Goal: Task Accomplishment & Management: Manage account settings

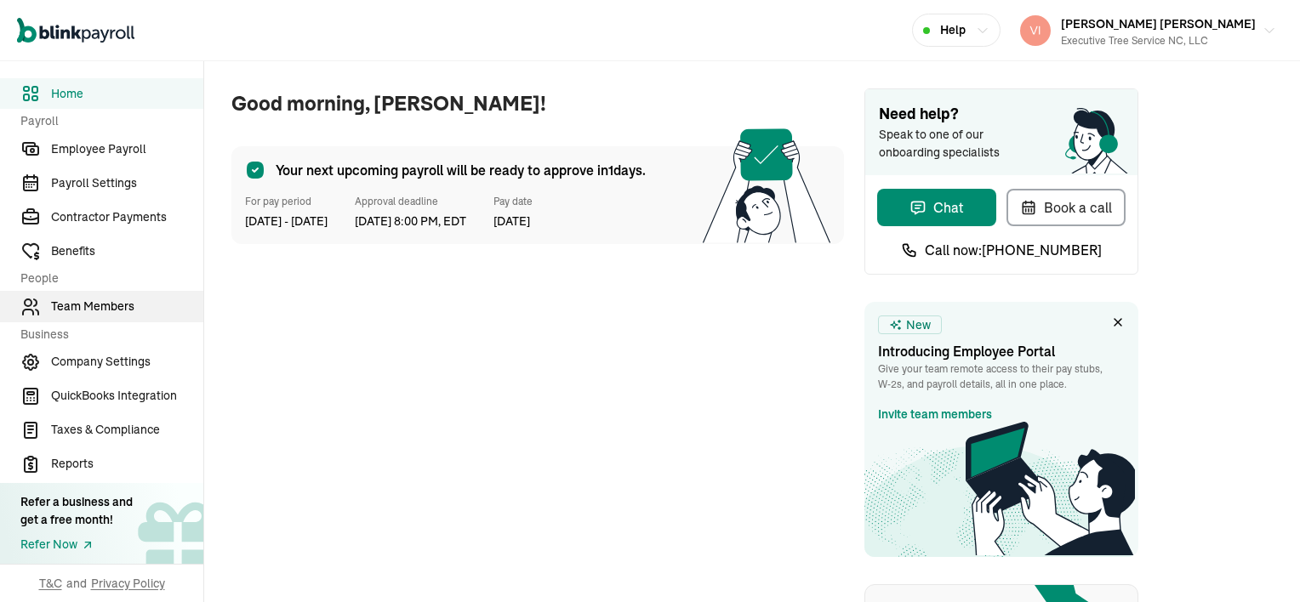
click at [114, 304] on span "Team Members" at bounding box center [127, 307] width 152 height 18
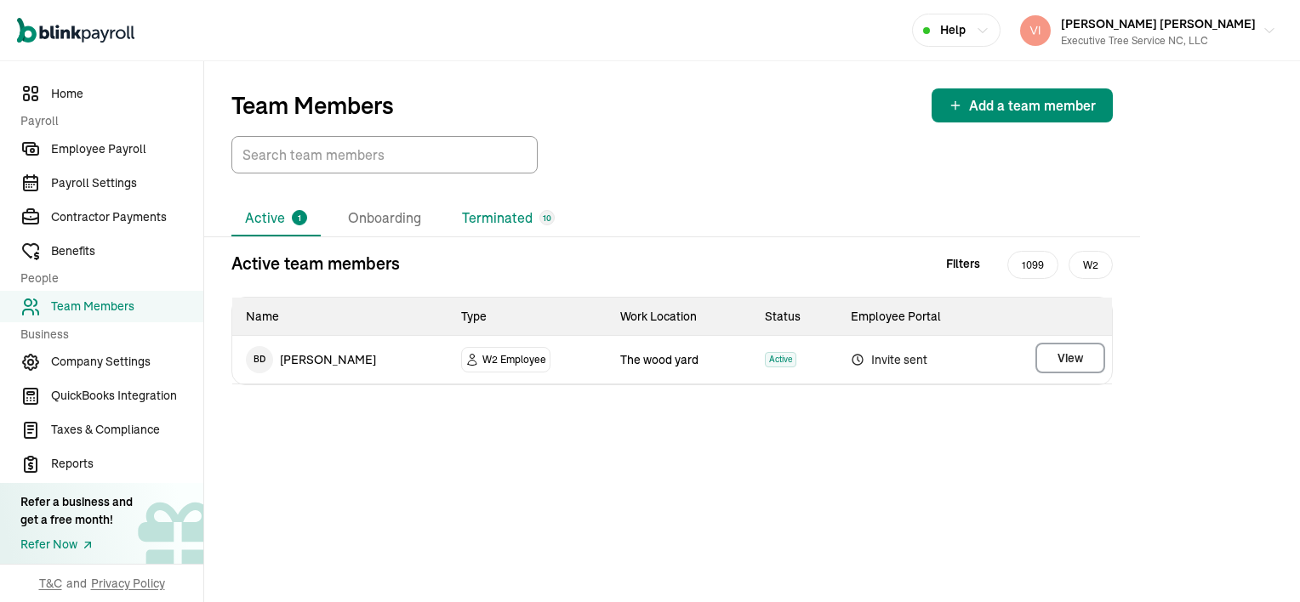
click at [516, 222] on li "Terminated 10" at bounding box center [508, 219] width 120 height 36
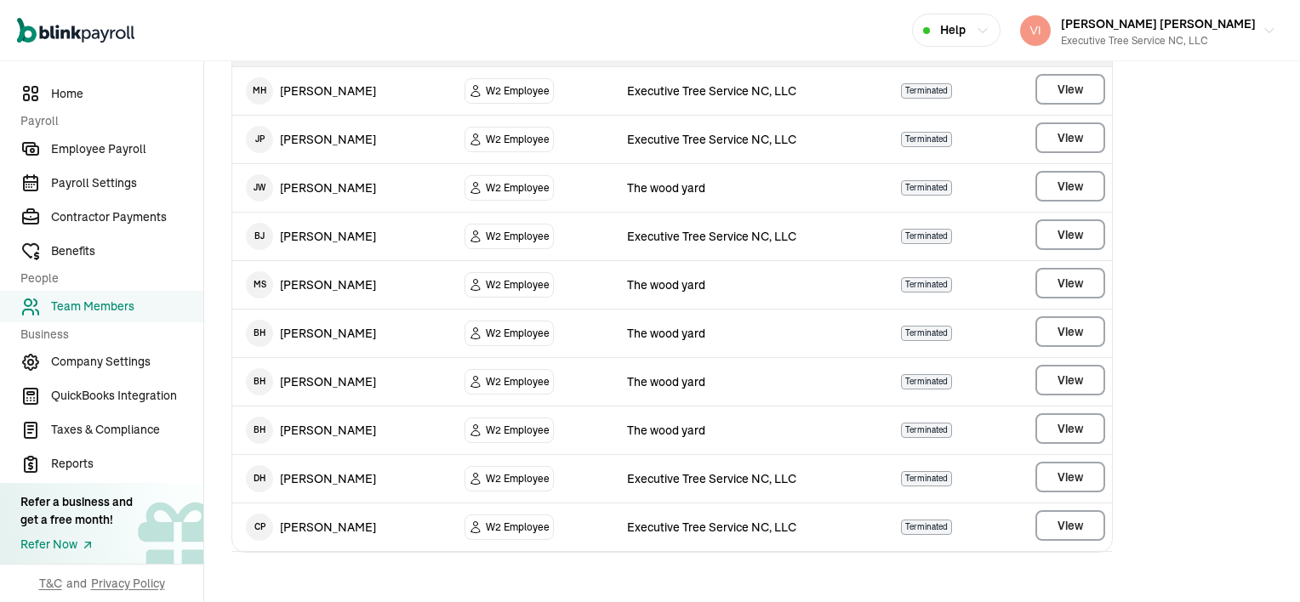
scroll to position [271, 0]
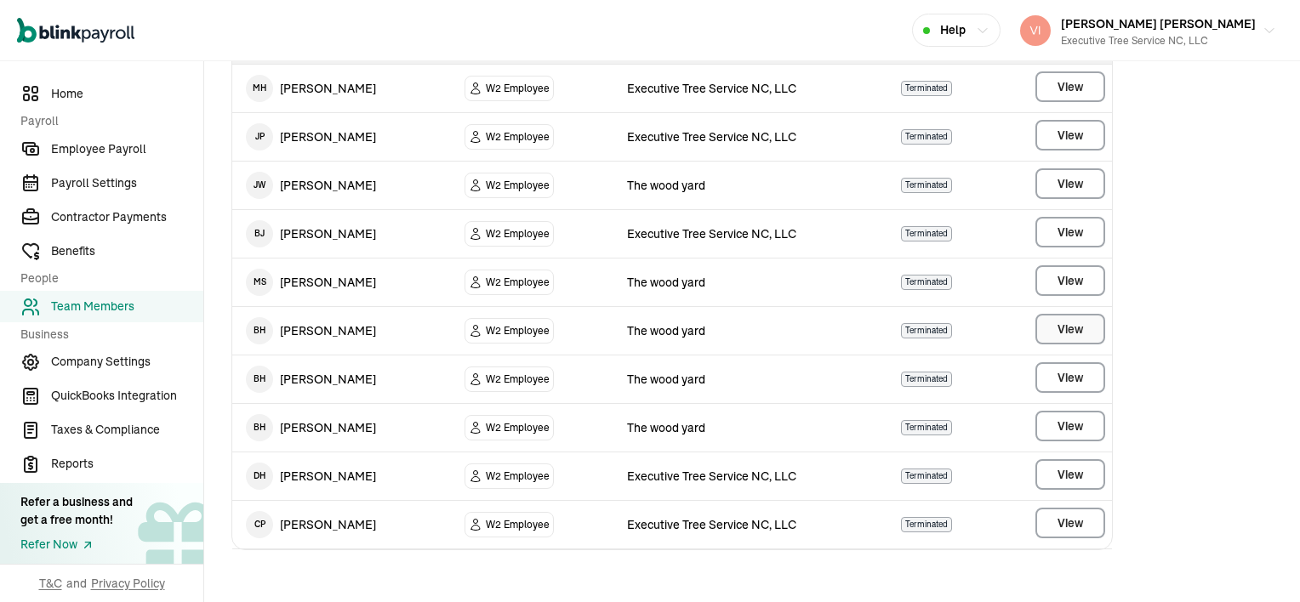
click at [1069, 327] on span "View" at bounding box center [1071, 329] width 26 height 17
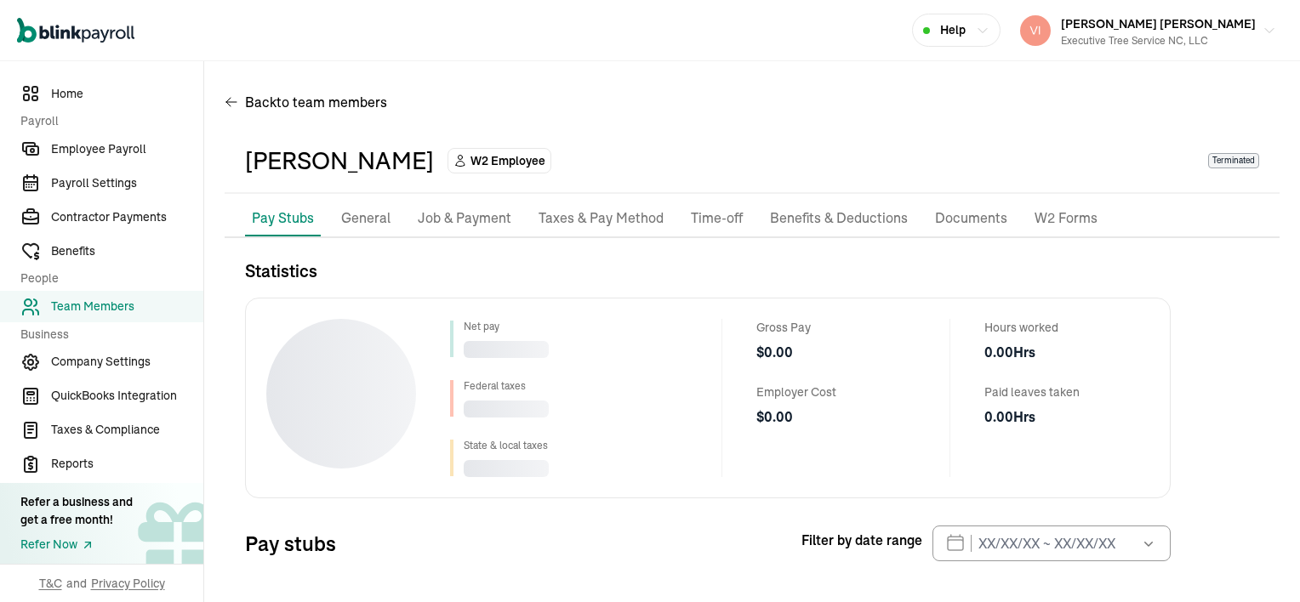
scroll to position [77, 0]
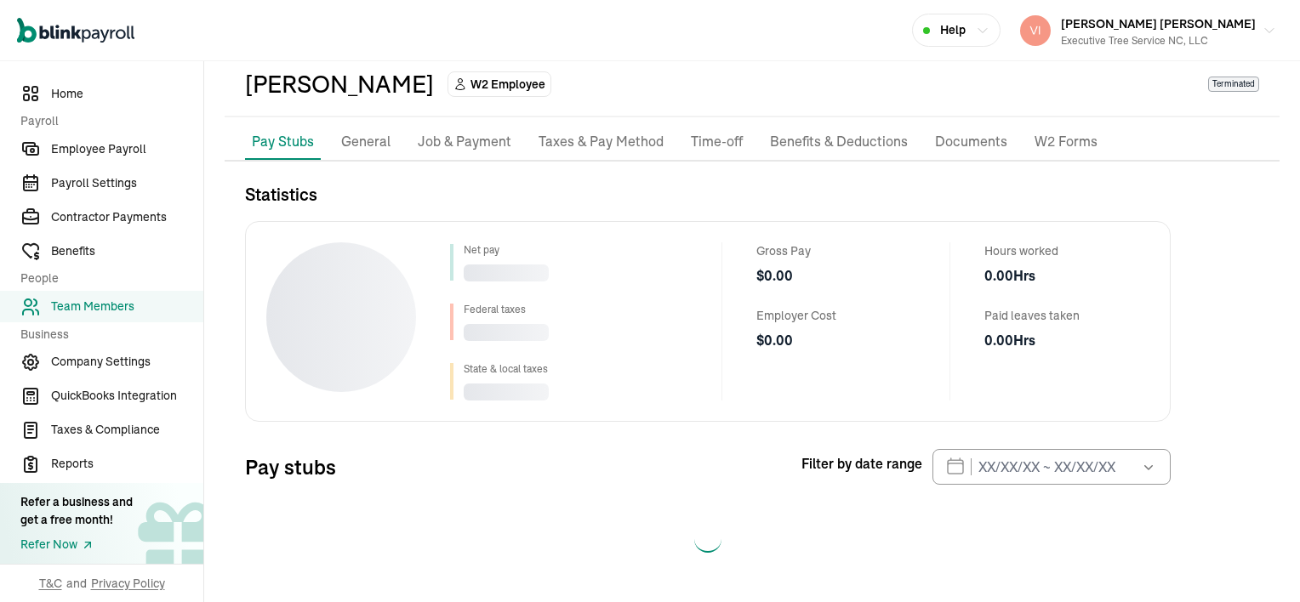
select select "2025"
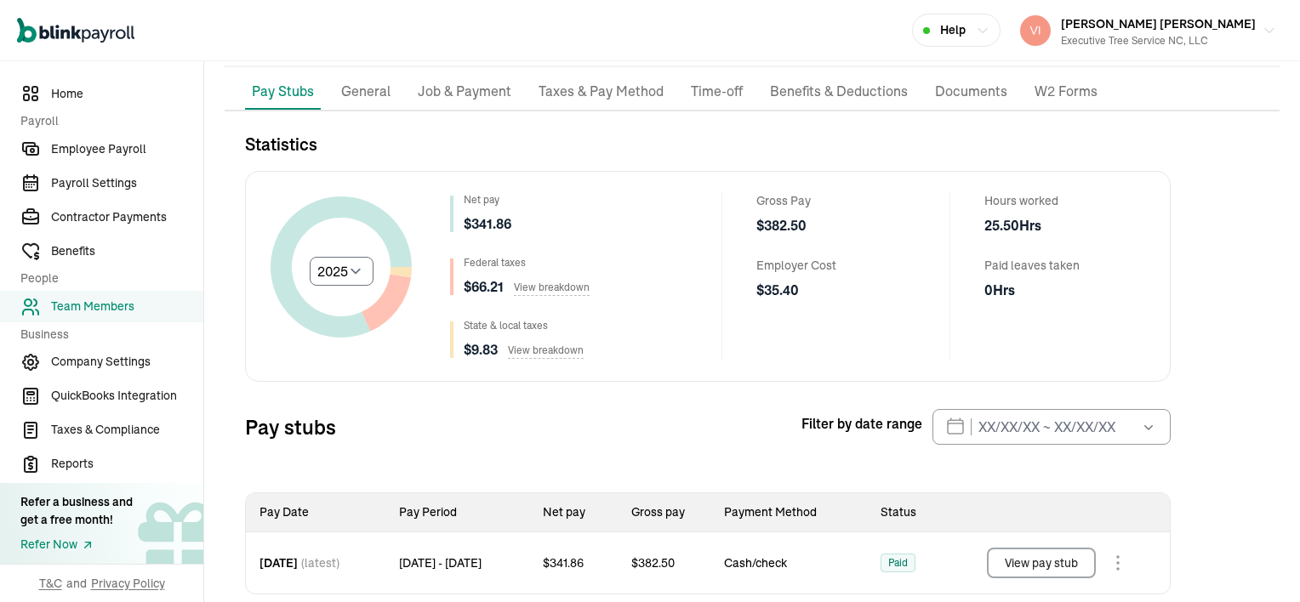
scroll to position [154, 0]
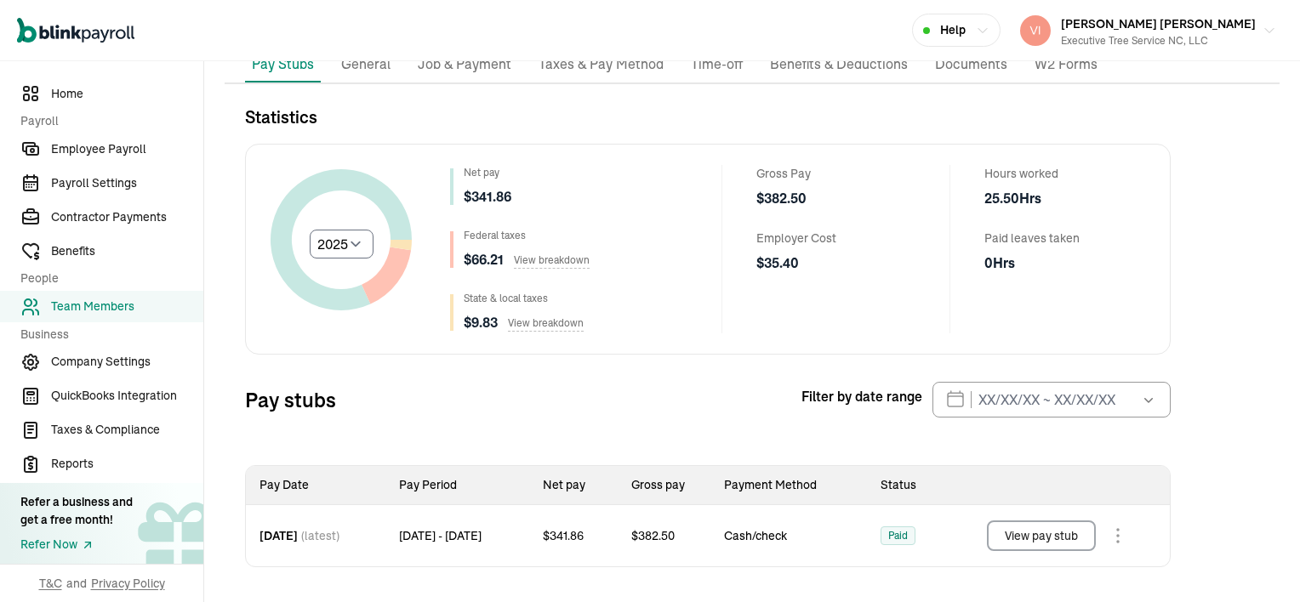
click at [1064, 531] on button "View pay stub" at bounding box center [1041, 536] width 109 height 31
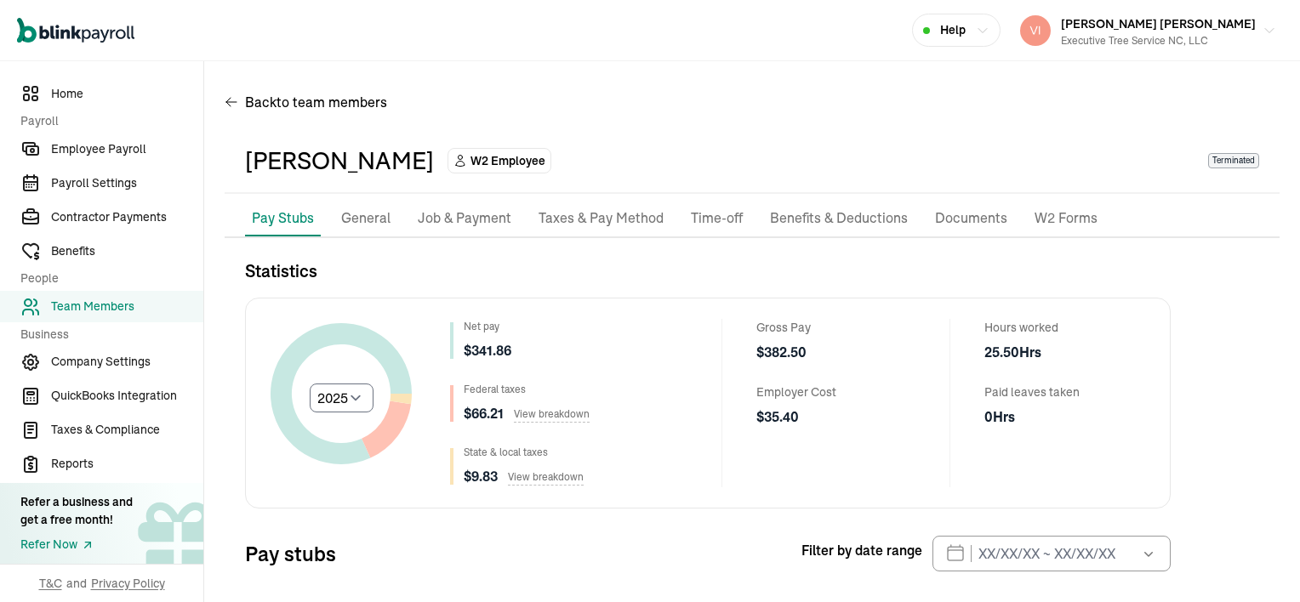
click at [484, 218] on p "Job & Payment" at bounding box center [465, 219] width 94 height 22
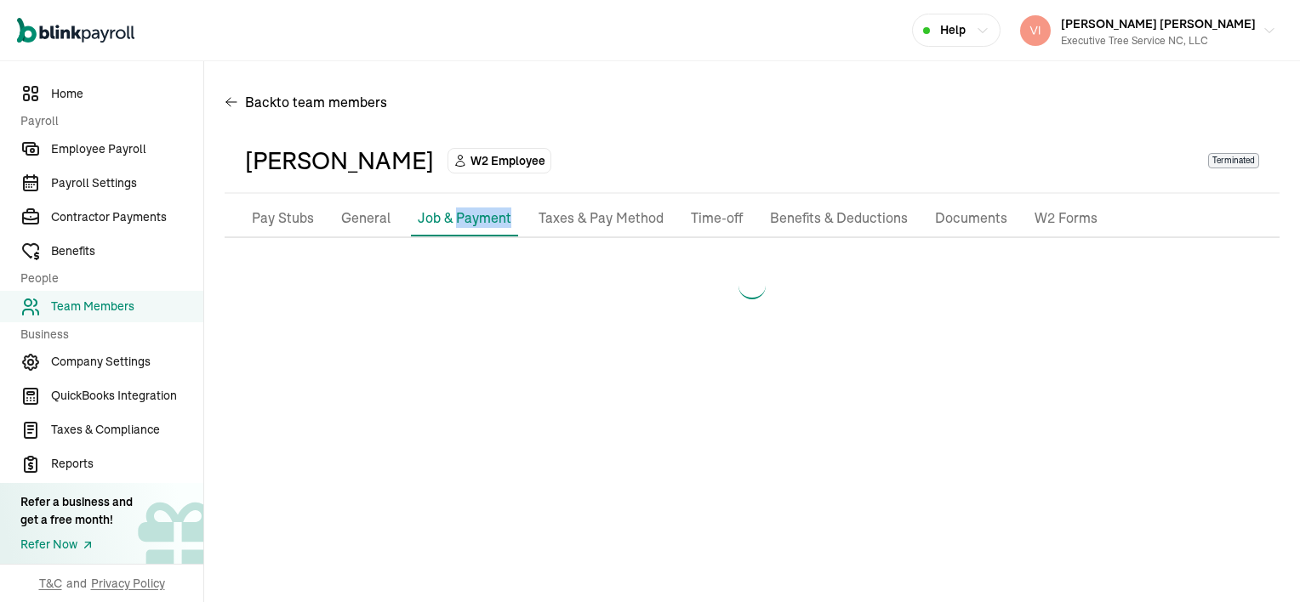
click at [484, 218] on p "Job & Payment" at bounding box center [465, 218] width 94 height 20
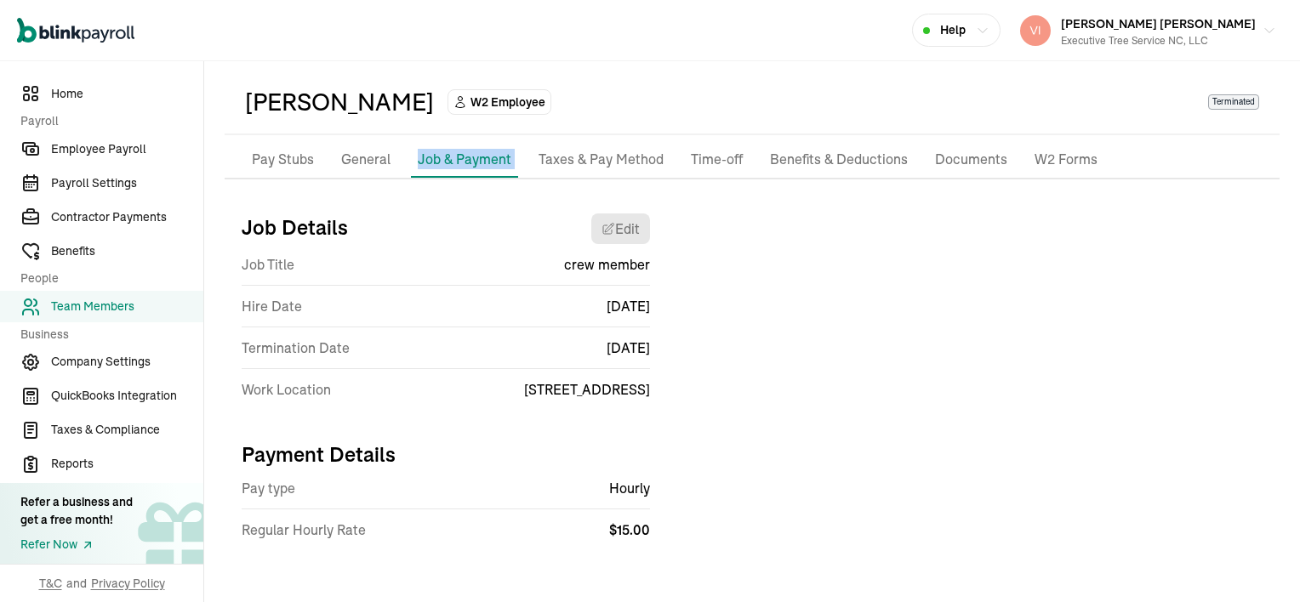
scroll to position [60, 0]
click at [259, 160] on p "Pay Stubs" at bounding box center [283, 159] width 62 height 22
select select "2025"
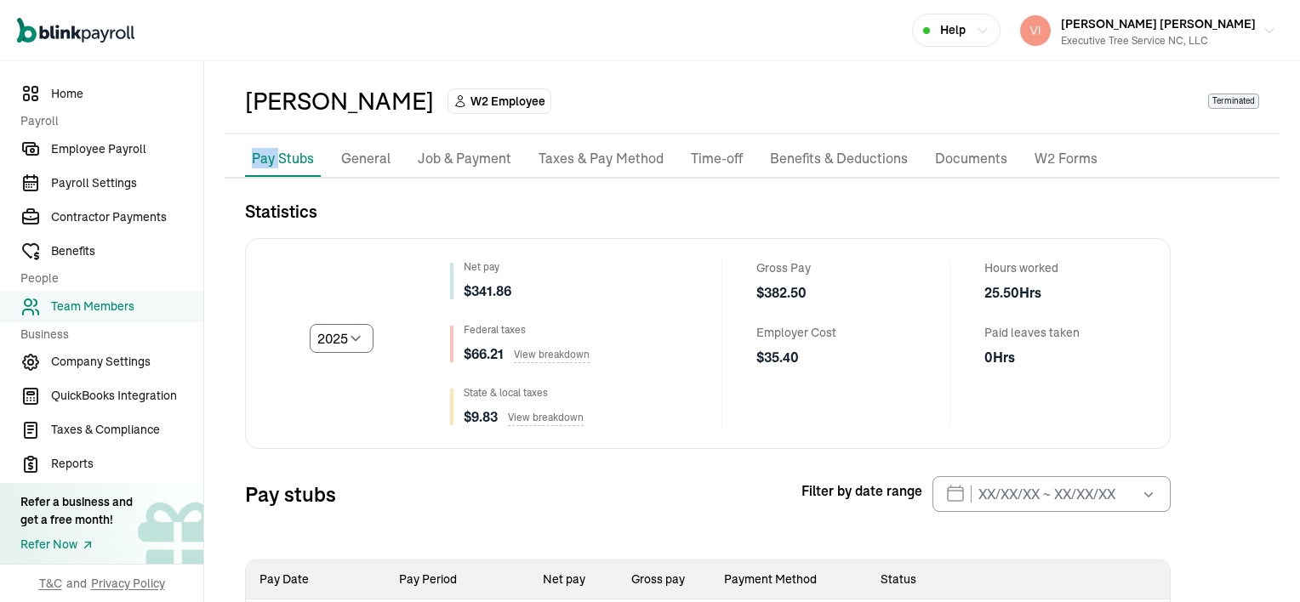
click at [259, 160] on div "Pay Stubs General Job & Payment Taxes & Pay Method Time-off Benefits & Deductio…" at bounding box center [752, 401] width 1055 height 521
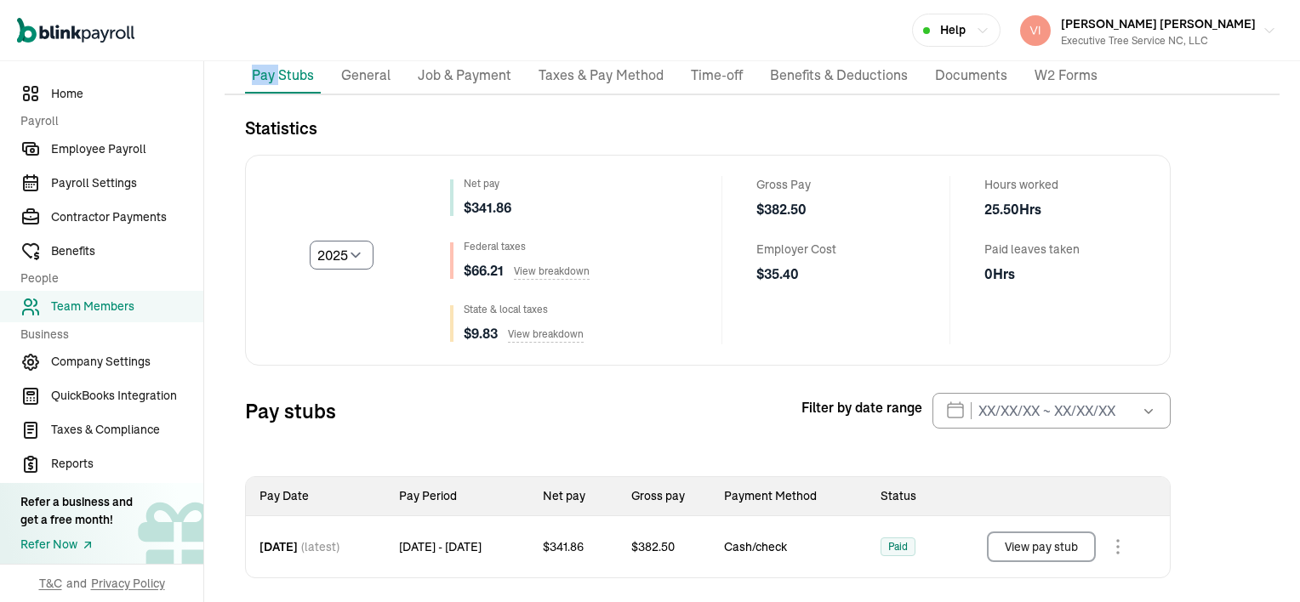
scroll to position [154, 0]
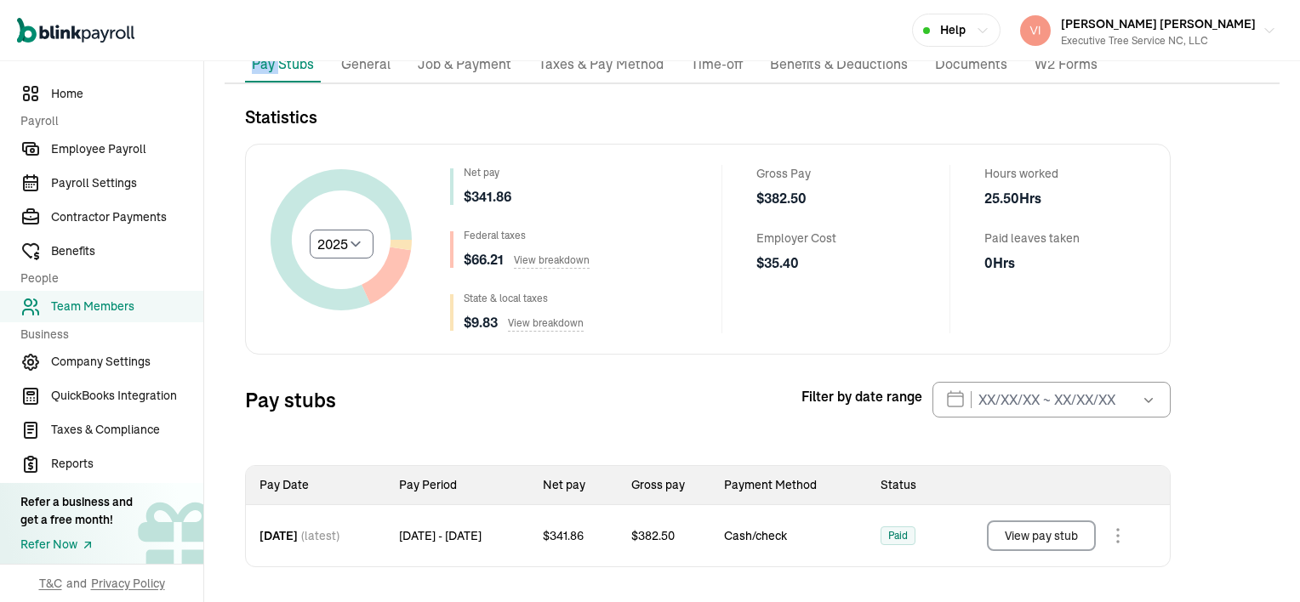
click at [1071, 531] on button "View pay stub" at bounding box center [1041, 536] width 109 height 31
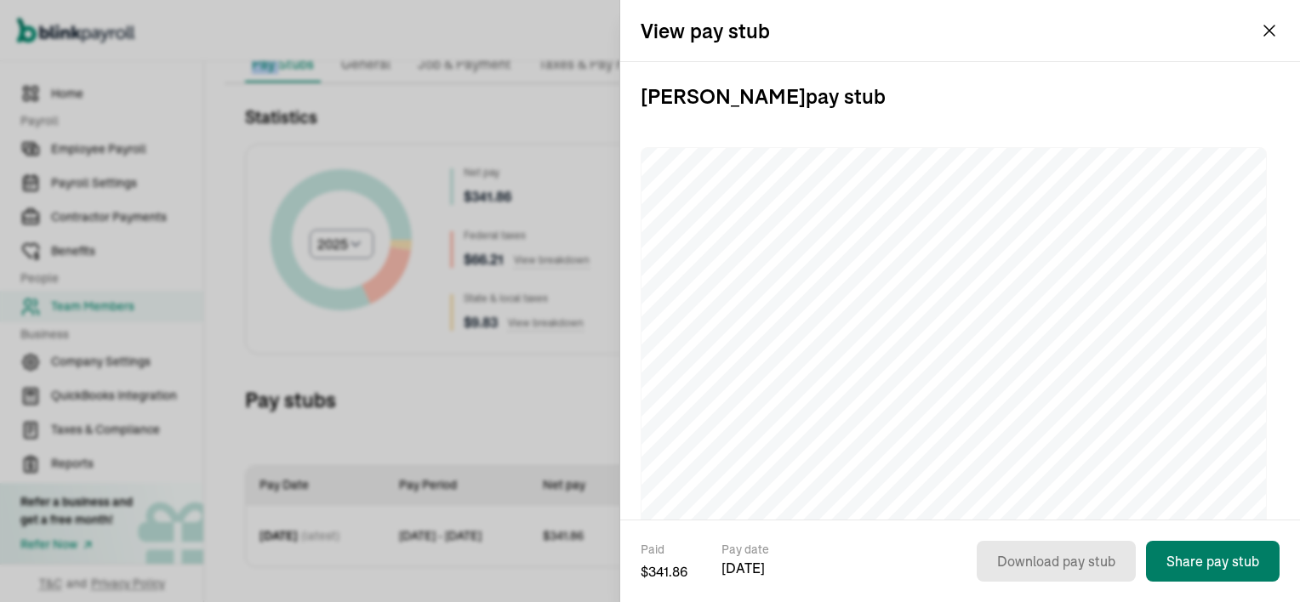
click at [1234, 562] on button "Share pay stub" at bounding box center [1213, 561] width 134 height 41
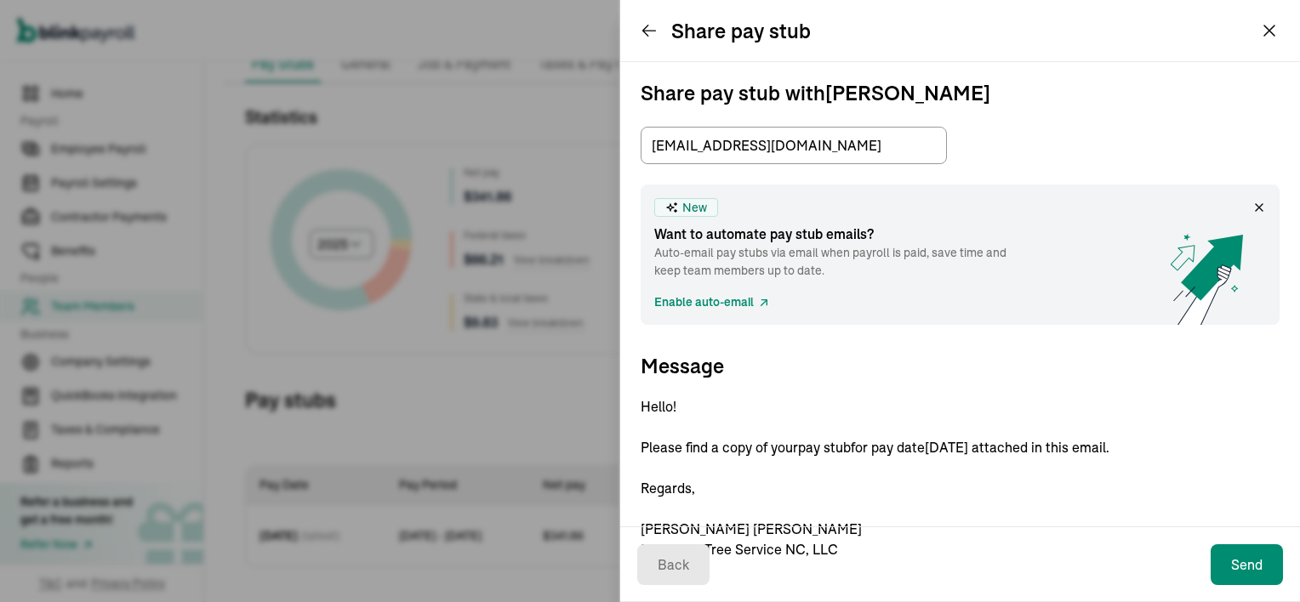
click at [647, 30] on icon at bounding box center [649, 30] width 17 height 17
